Goal: Task Accomplishment & Management: Manage account settings

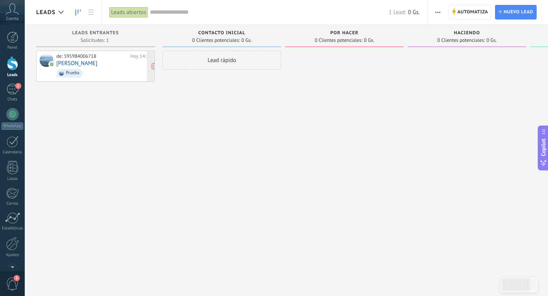
scroll to position [0, 112]
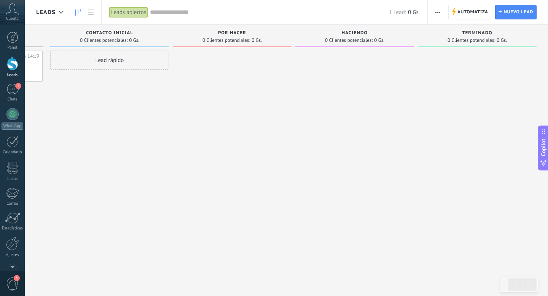
click at [13, 68] on div at bounding box center [12, 63] width 11 height 14
